Goal: Task Accomplishment & Management: Use online tool/utility

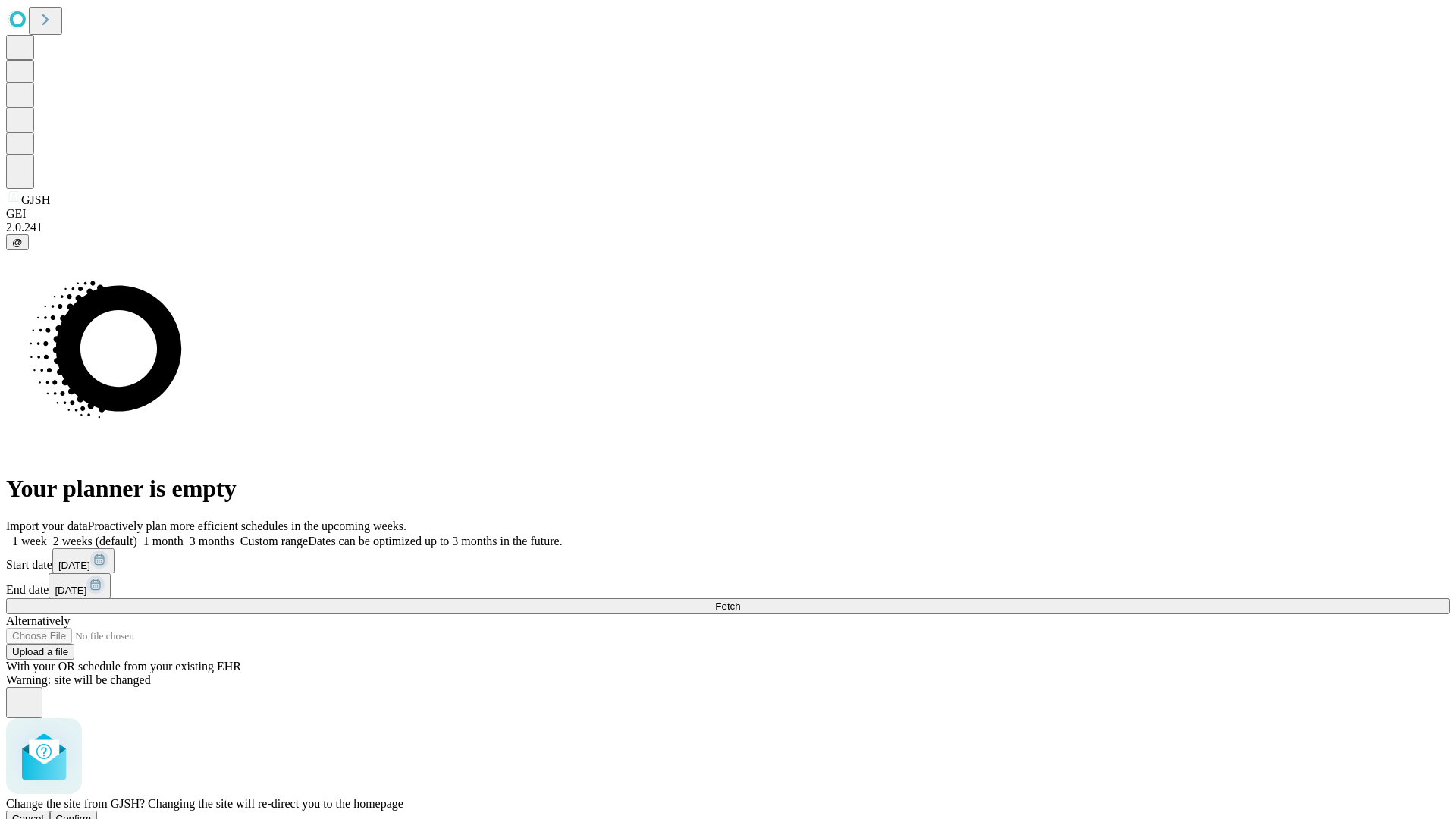
click at [92, 814] on span "Confirm" at bounding box center [74, 819] width 36 height 12
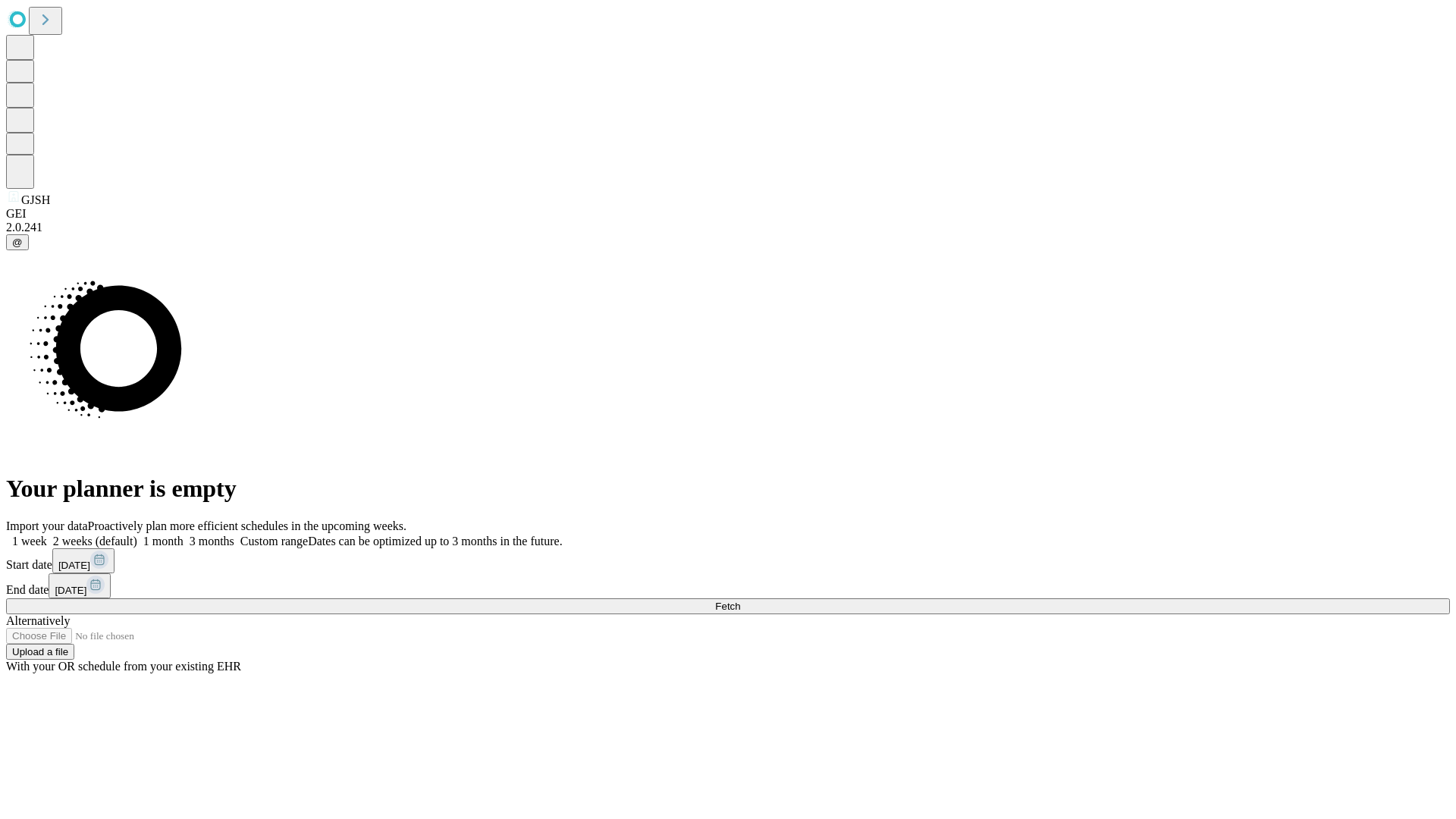
click at [183, 535] on label "1 month" at bounding box center [160, 541] width 46 height 13
click at [741, 601] on span "Fetch" at bounding box center [728, 606] width 25 height 12
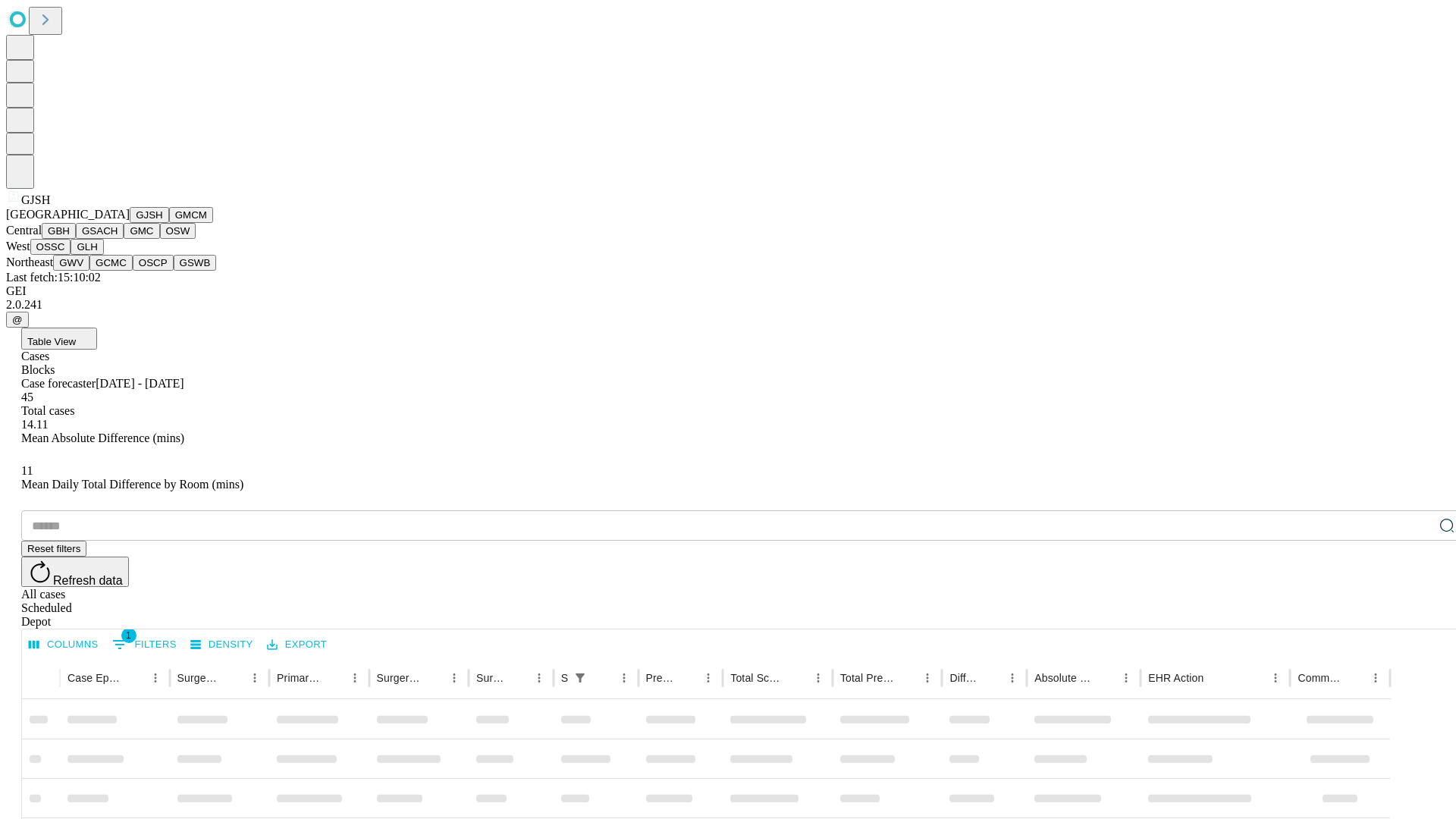
click at [169, 223] on button "GMCM" at bounding box center [191, 215] width 44 height 16
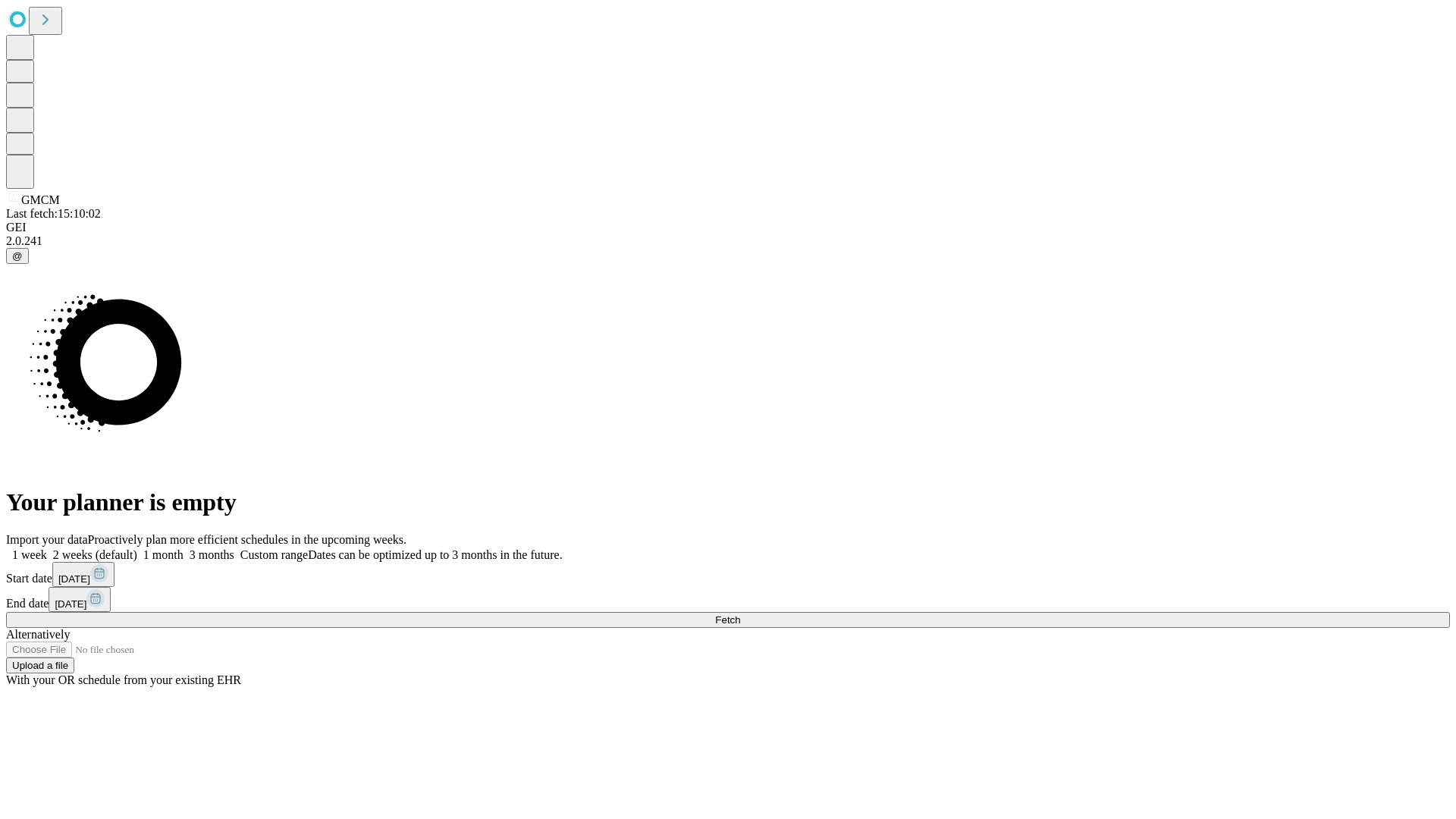
click at [183, 548] on label "1 month" at bounding box center [160, 555] width 46 height 13
click at [741, 614] on span "Fetch" at bounding box center [728, 619] width 25 height 12
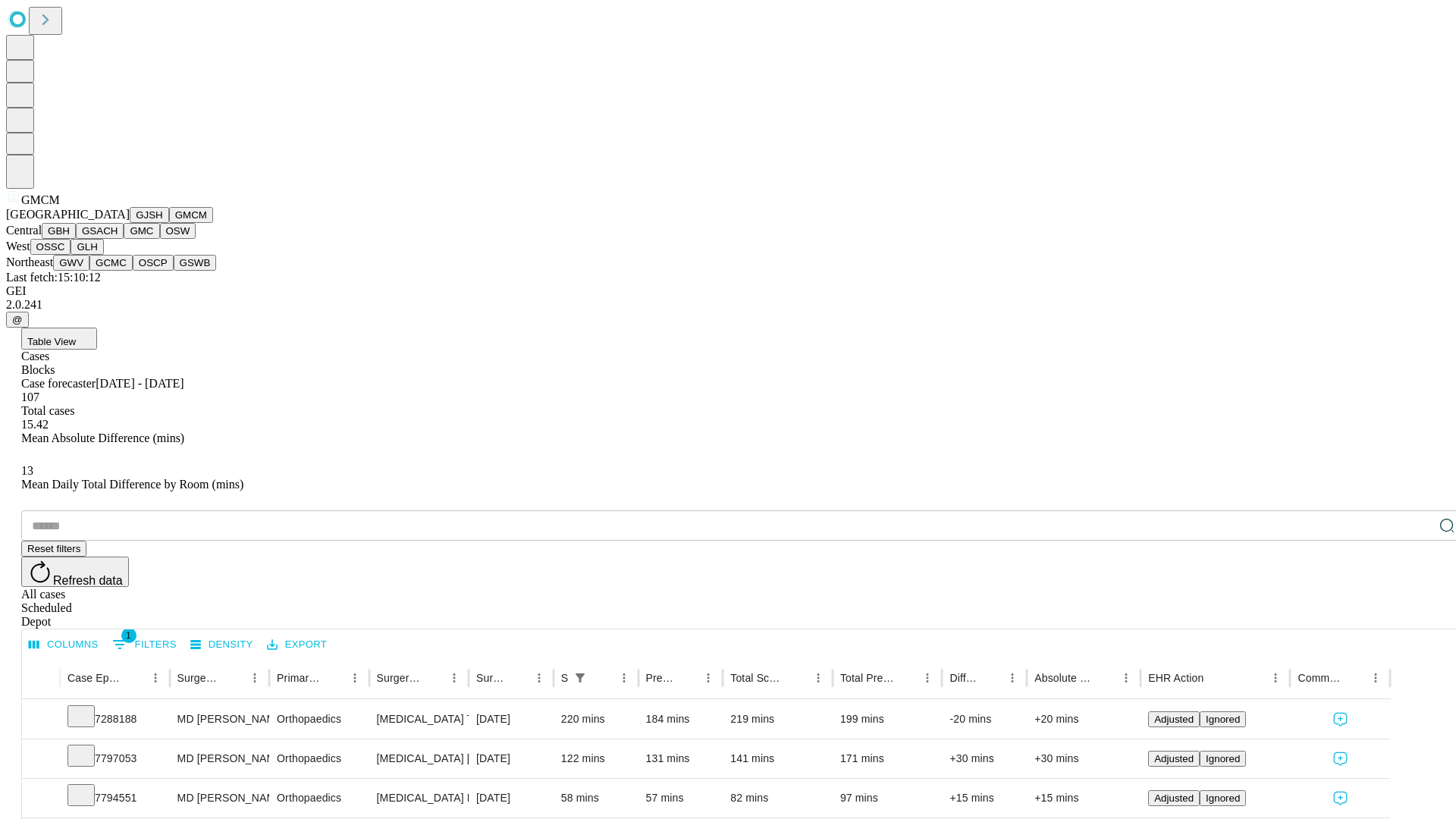
click at [75, 239] on button "GBH" at bounding box center [58, 231] width 34 height 16
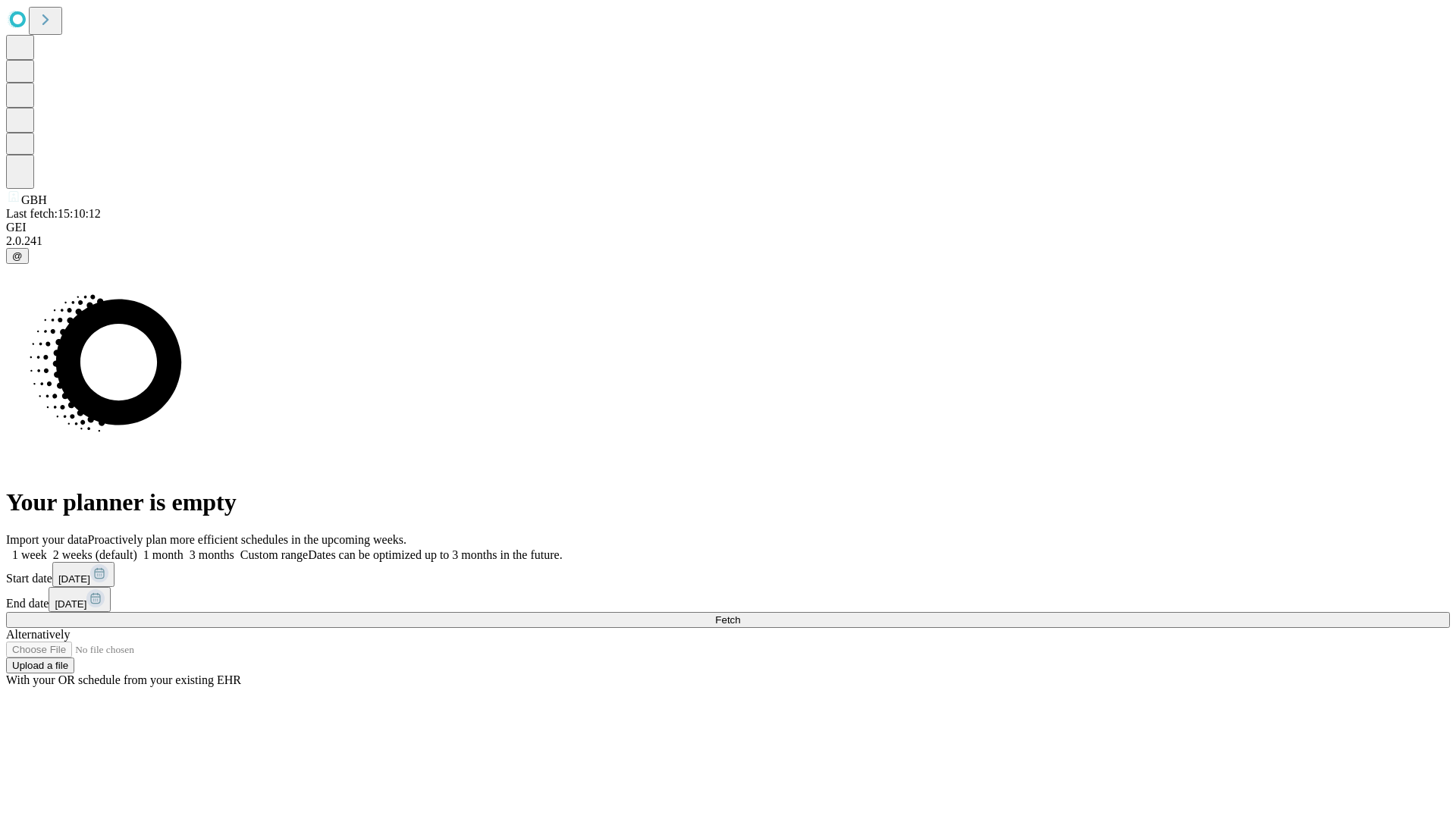
click at [183, 548] on label "1 month" at bounding box center [160, 555] width 46 height 13
click at [741, 614] on span "Fetch" at bounding box center [728, 619] width 25 height 12
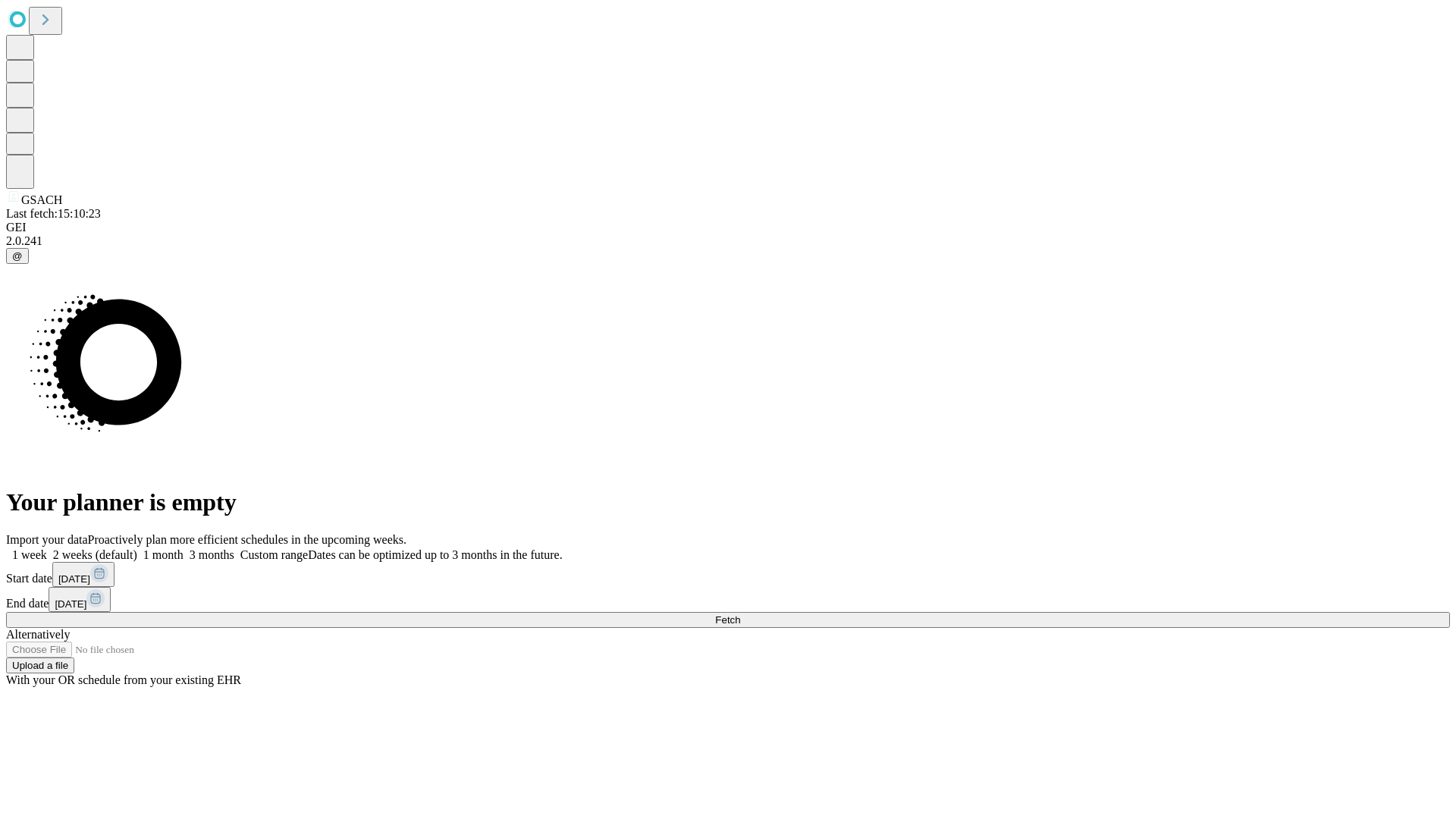
click at [741, 614] on span "Fetch" at bounding box center [728, 619] width 25 height 12
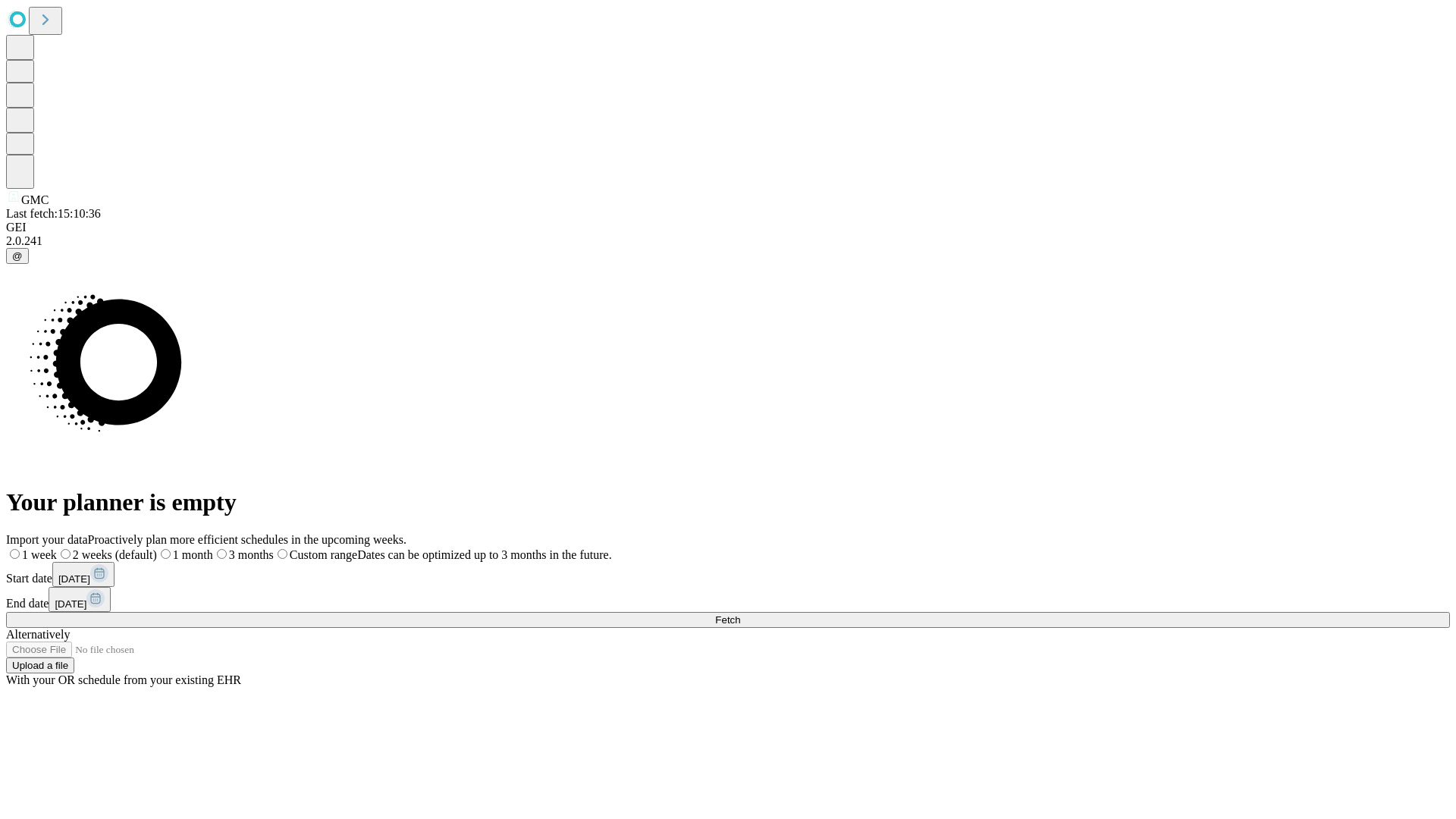
click at [213, 548] on label "1 month" at bounding box center [185, 555] width 56 height 13
click at [741, 614] on span "Fetch" at bounding box center [728, 619] width 25 height 12
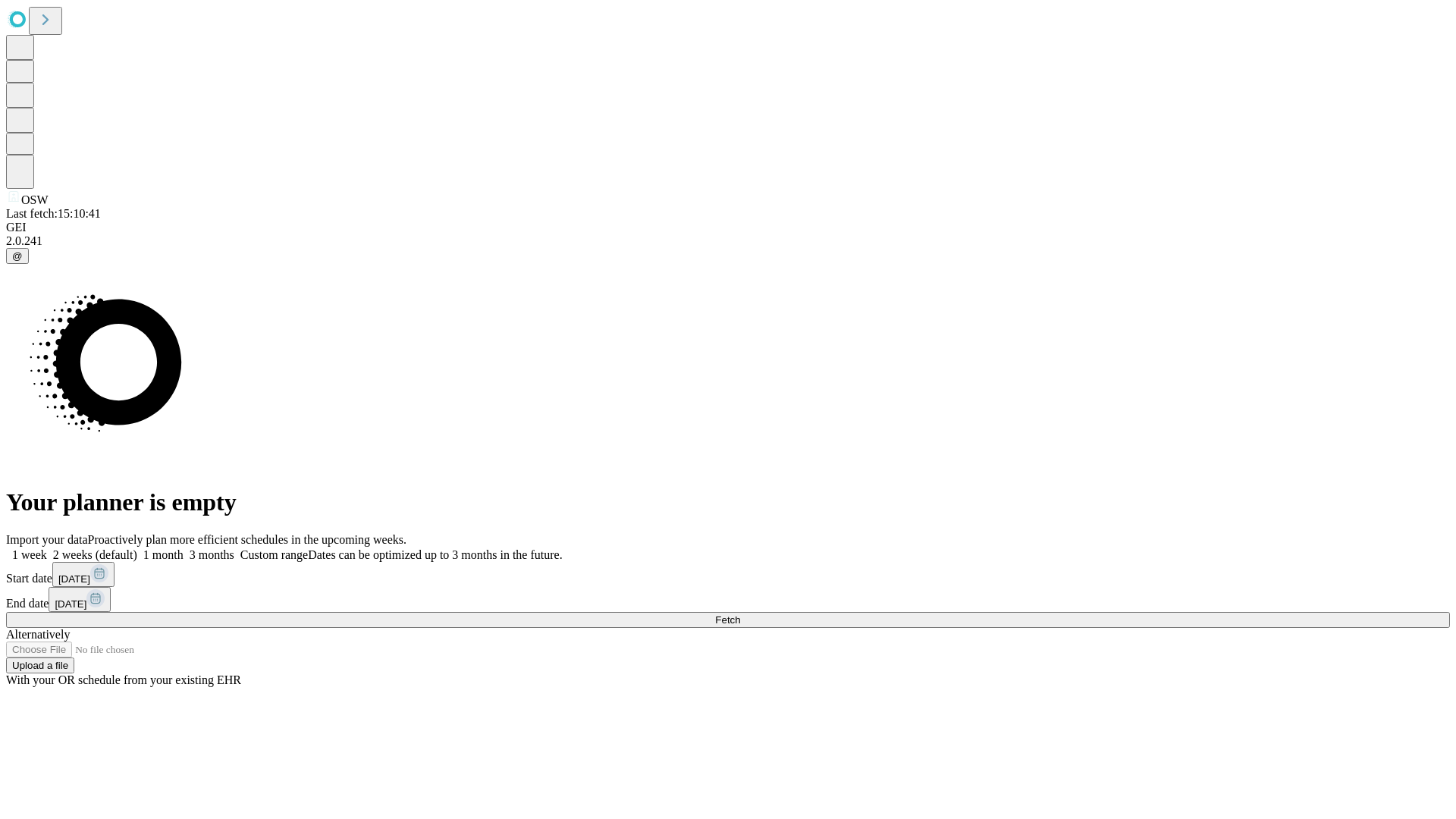
click at [183, 548] on label "1 month" at bounding box center [160, 555] width 46 height 13
click at [741, 614] on span "Fetch" at bounding box center [728, 619] width 25 height 12
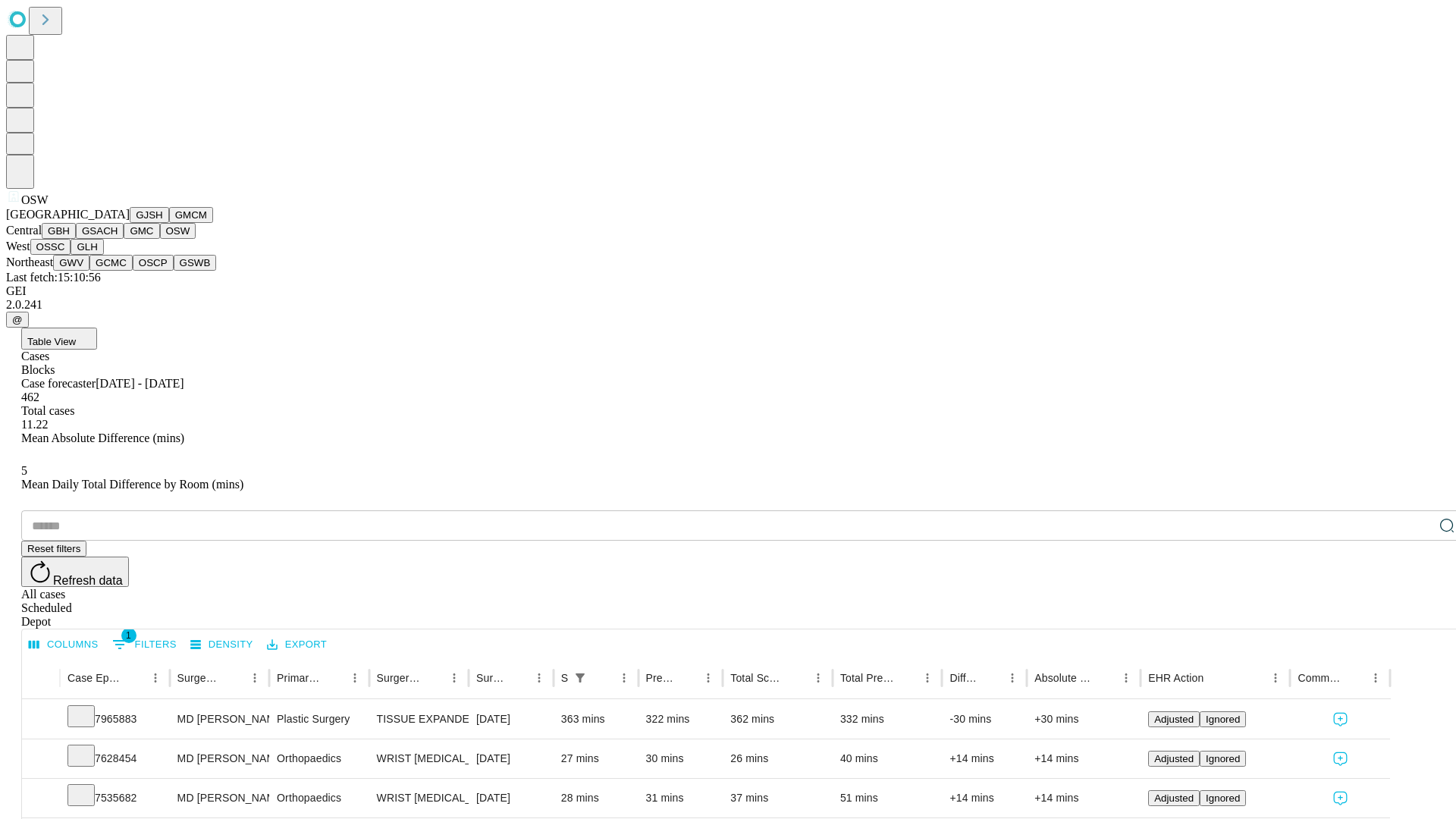
click at [71, 255] on button "OSSC" at bounding box center [51, 247] width 41 height 16
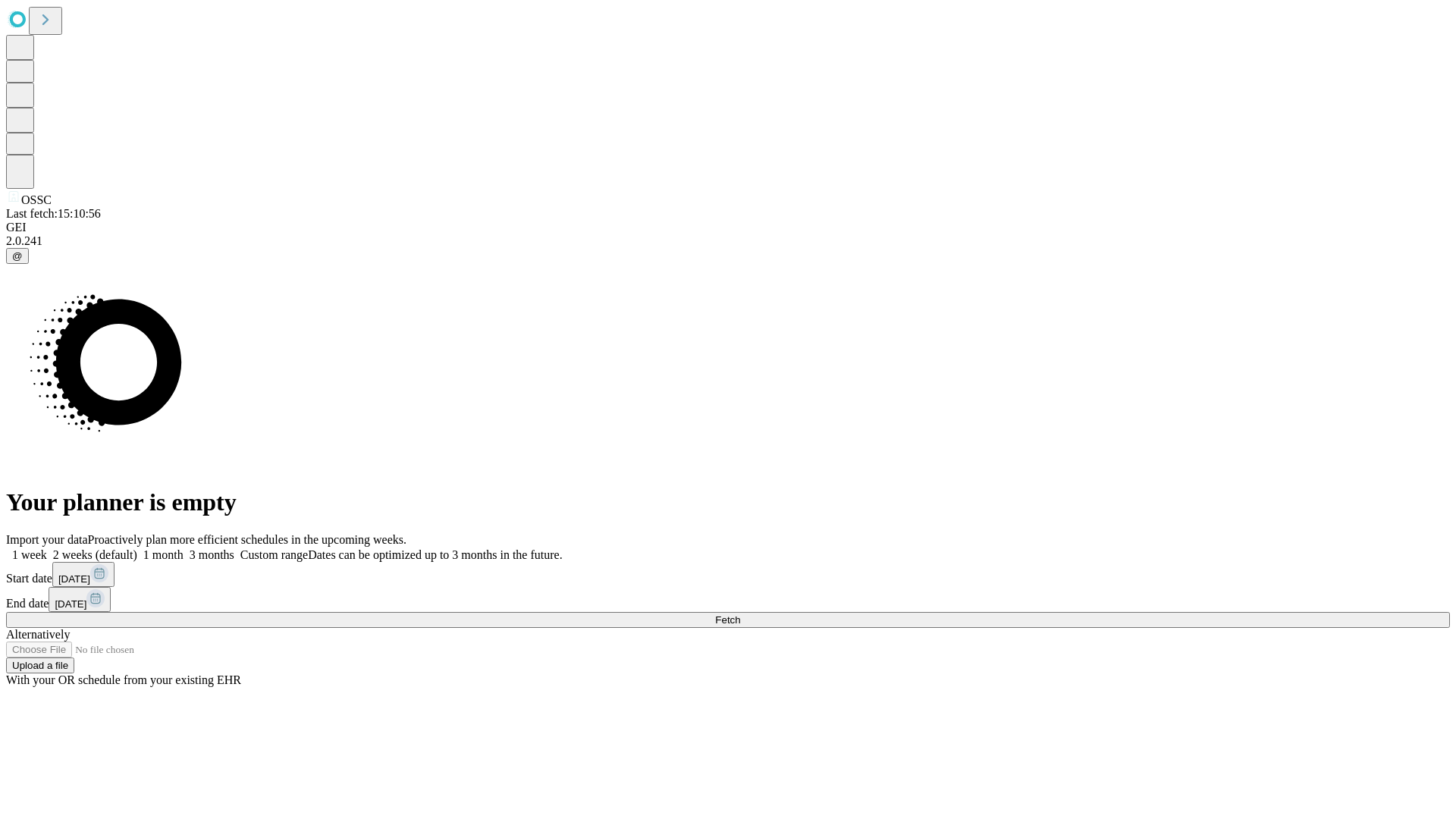
click at [183, 548] on label "1 month" at bounding box center [160, 555] width 46 height 13
click at [741, 614] on span "Fetch" at bounding box center [728, 619] width 25 height 12
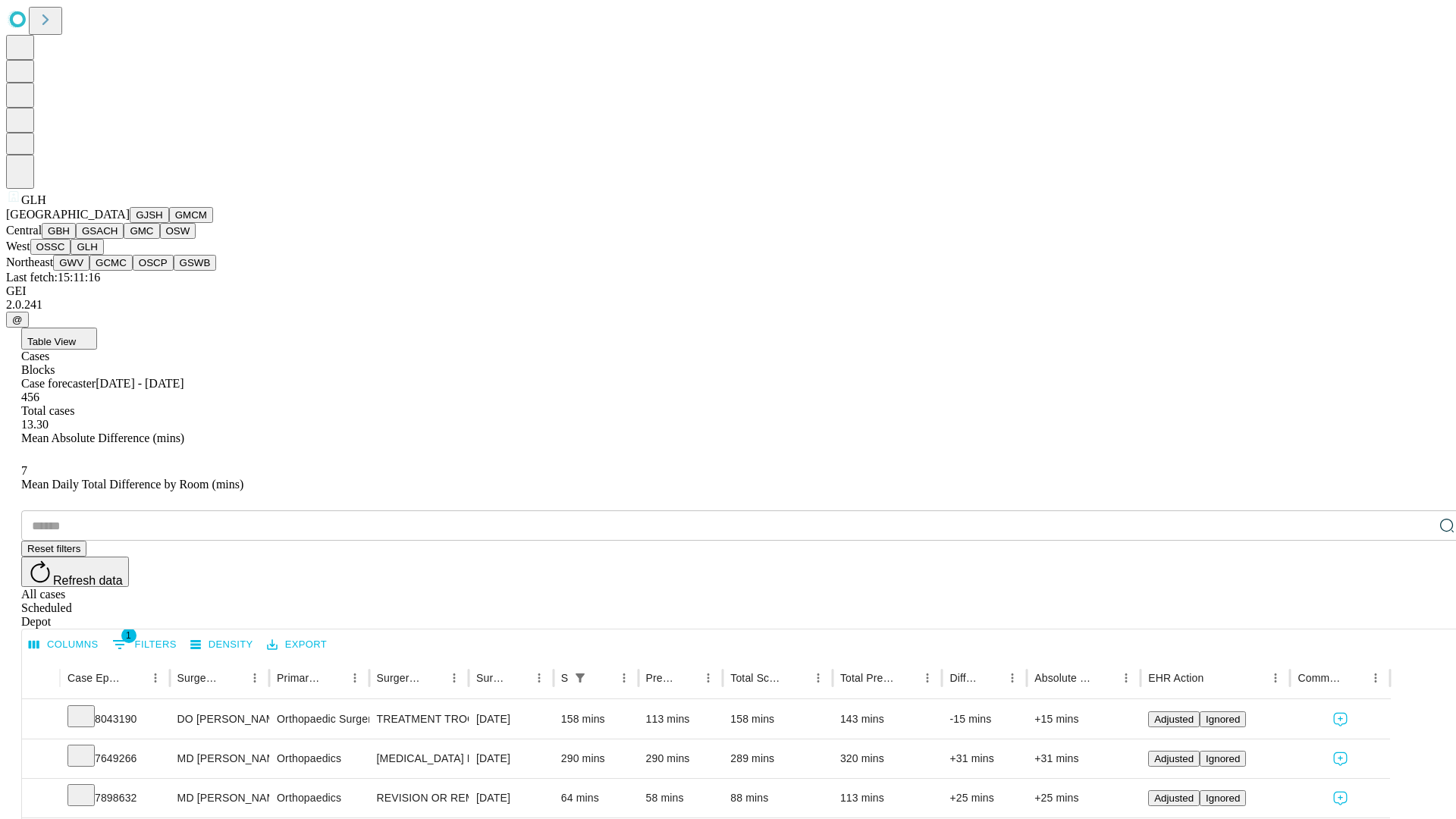
click at [90, 271] on button "GWV" at bounding box center [71, 263] width 37 height 16
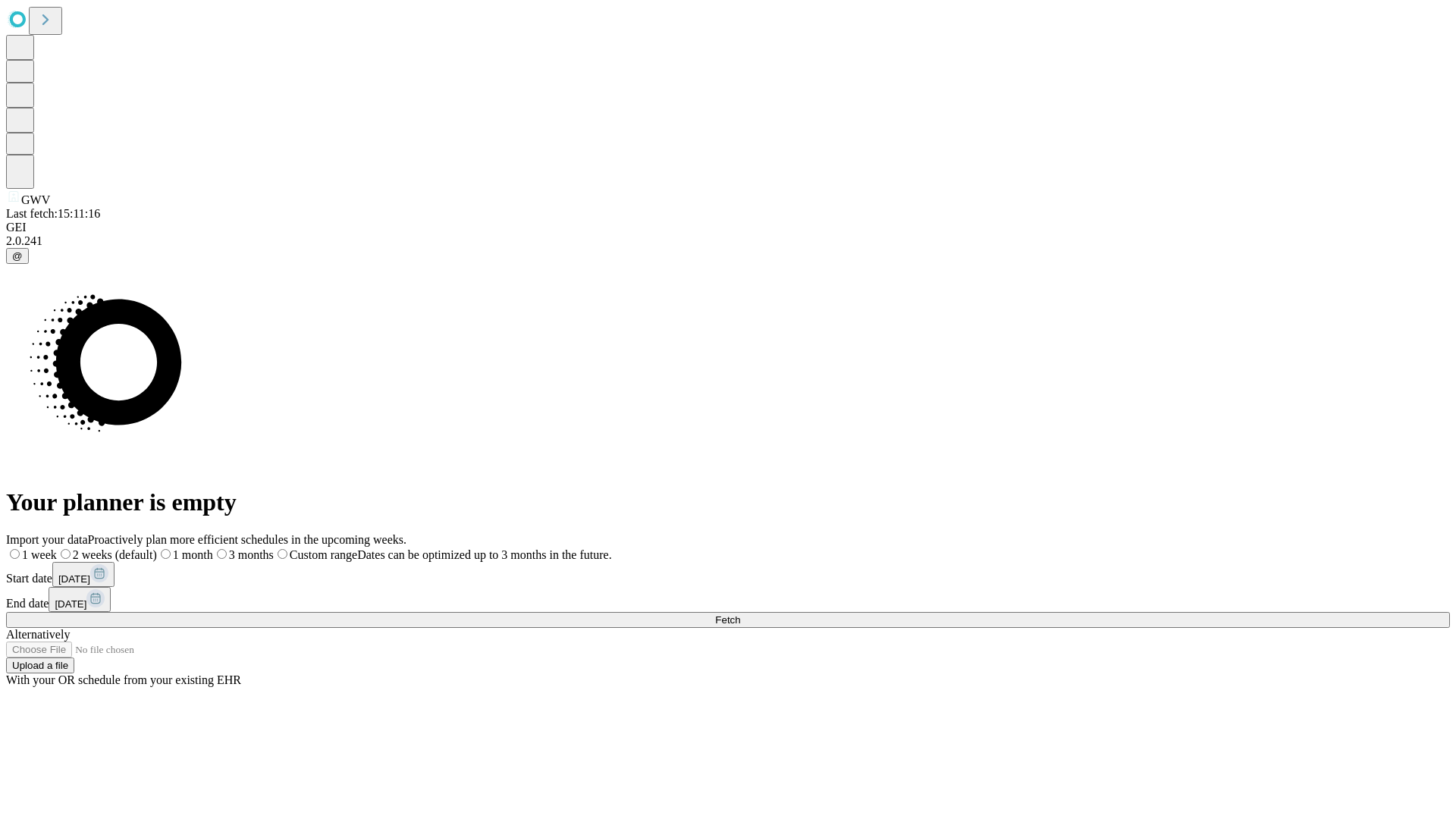
click at [213, 548] on label "1 month" at bounding box center [185, 555] width 56 height 13
click at [741, 614] on span "Fetch" at bounding box center [728, 619] width 25 height 12
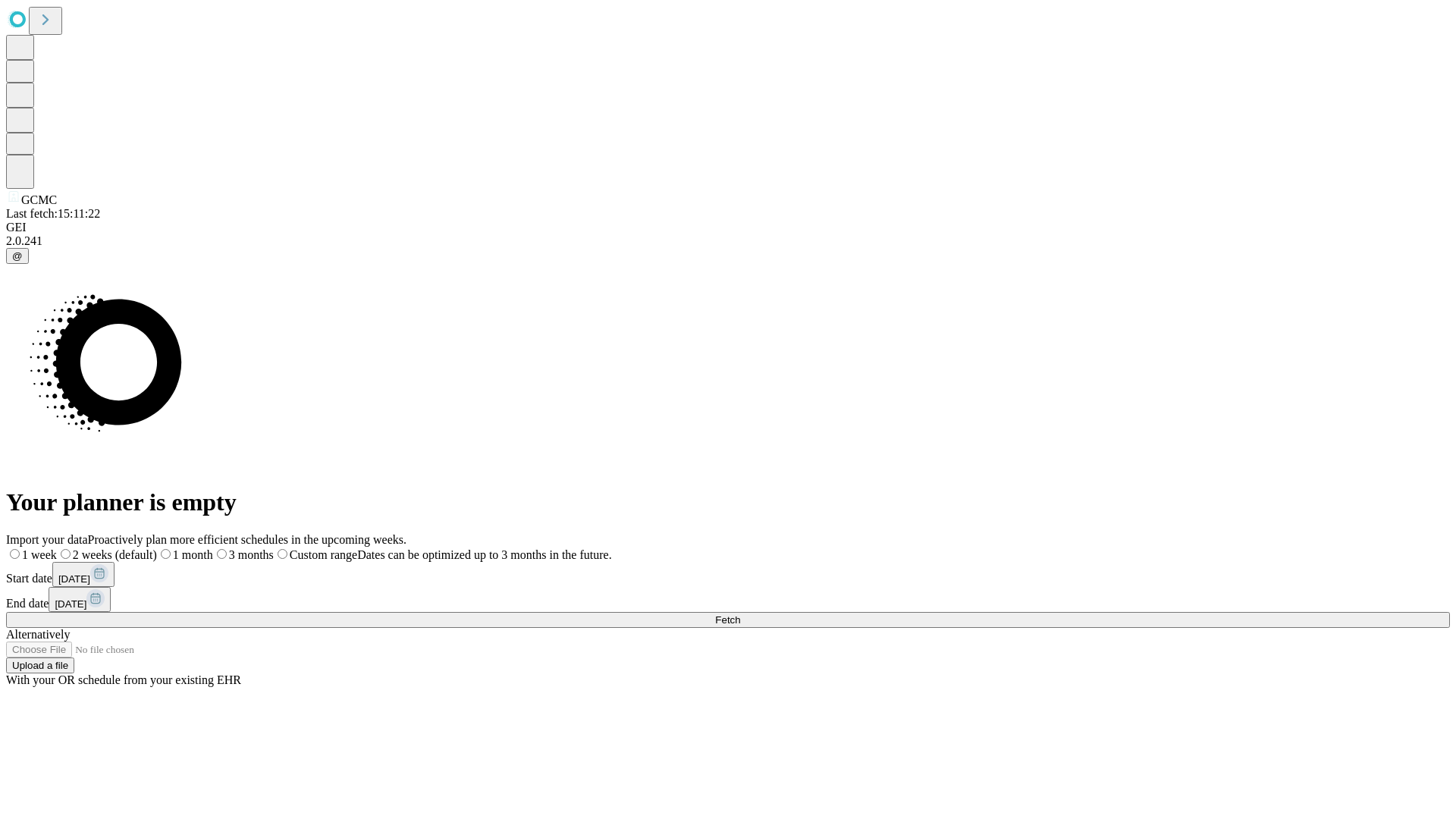
click at [741, 614] on span "Fetch" at bounding box center [728, 619] width 25 height 12
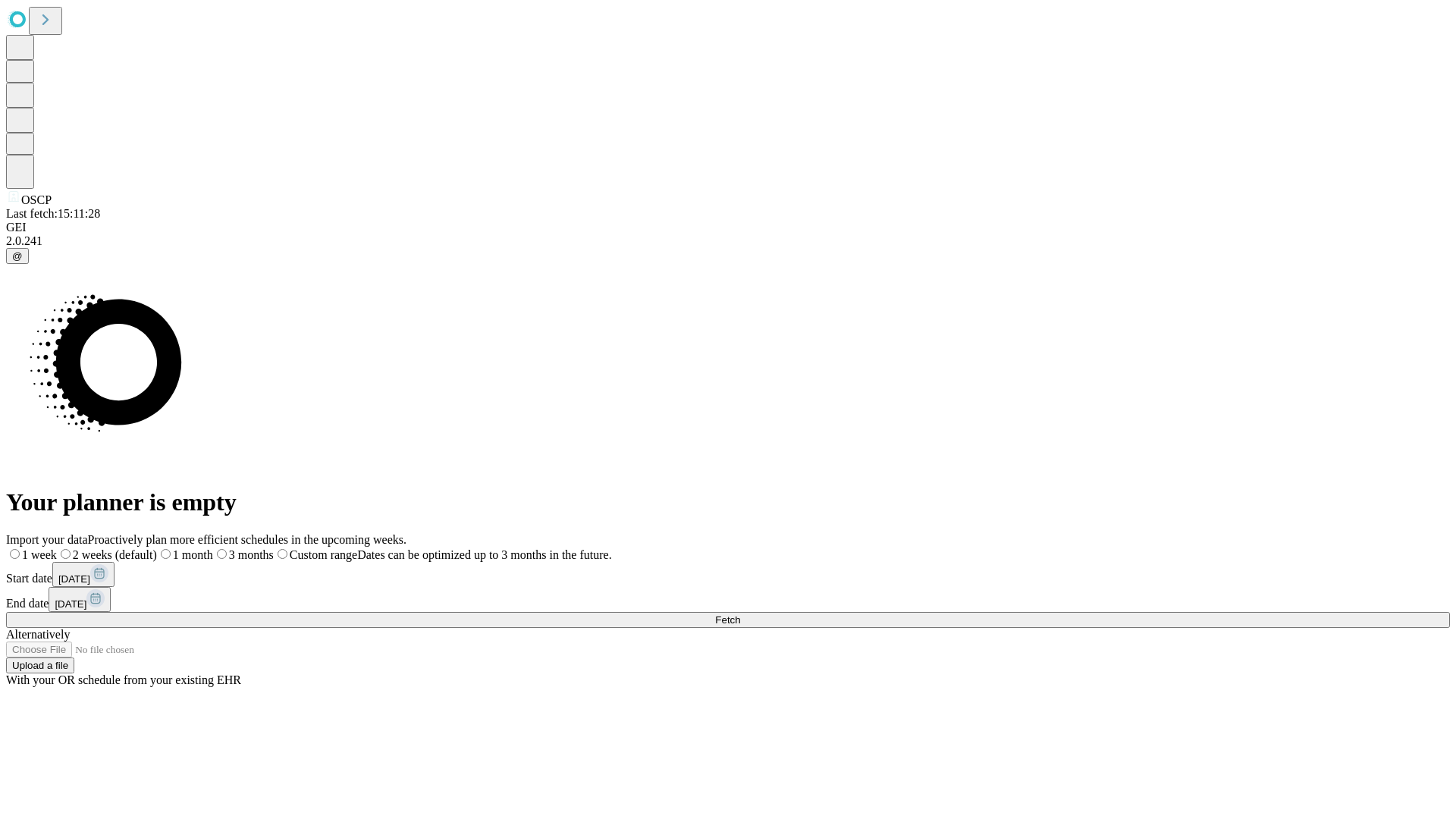
click at [213, 548] on label "1 month" at bounding box center [185, 555] width 56 height 13
click at [741, 614] on span "Fetch" at bounding box center [728, 619] width 25 height 12
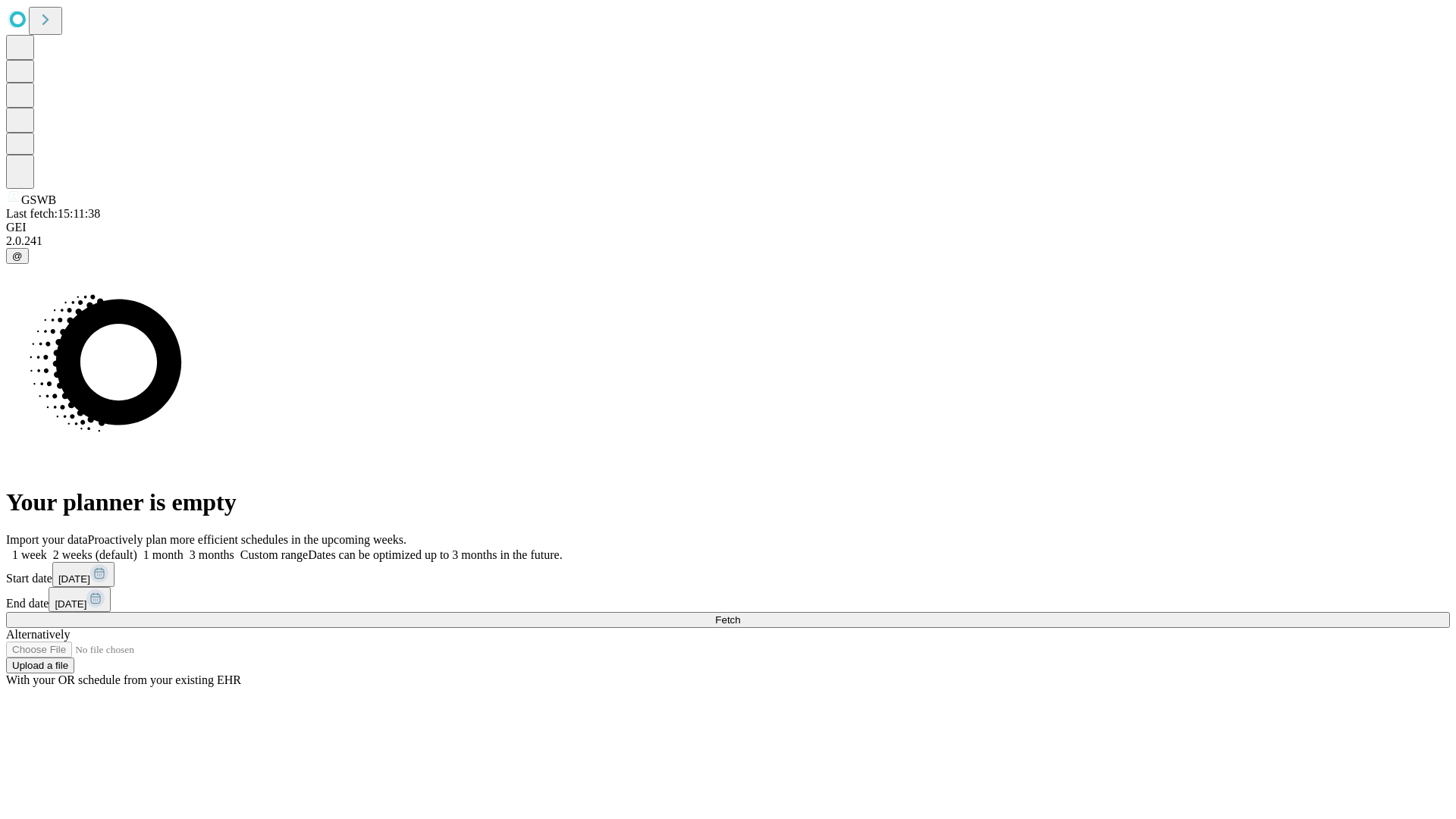
click at [183, 548] on label "1 month" at bounding box center [160, 555] width 46 height 13
click at [741, 614] on span "Fetch" at bounding box center [728, 619] width 25 height 12
